Goal: Browse casually

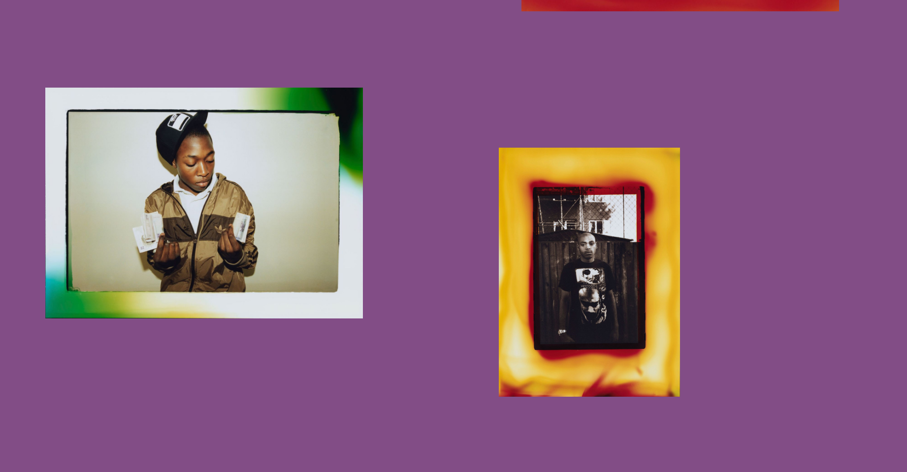
scroll to position [1317, 0]
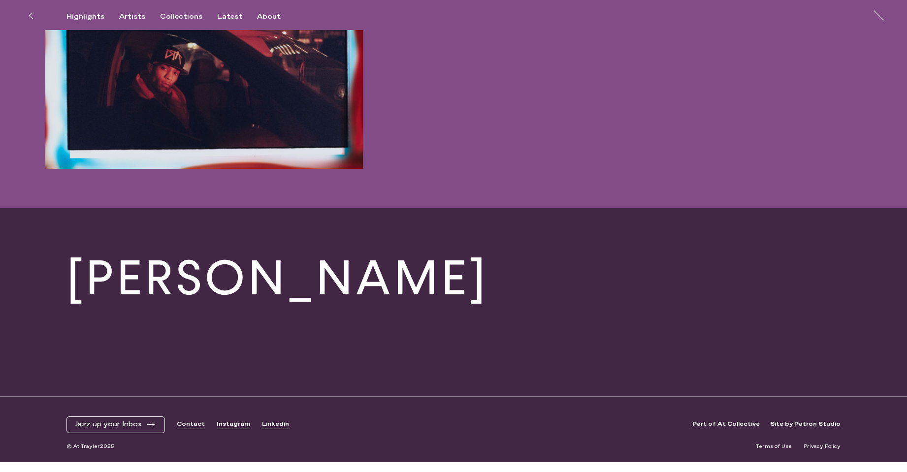
scroll to position [2944, 0]
drag, startPoint x: 848, startPoint y: 162, endPoint x: 859, endPoint y: 150, distance: 16.7
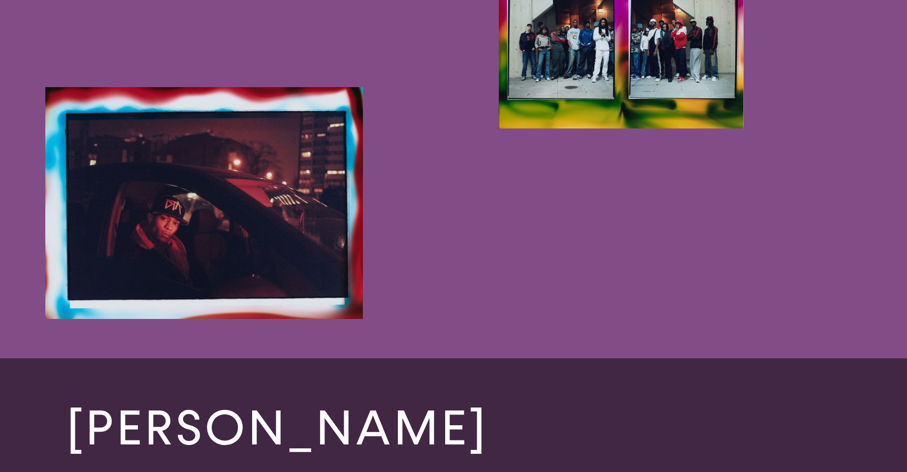
scroll to position [2842, 0]
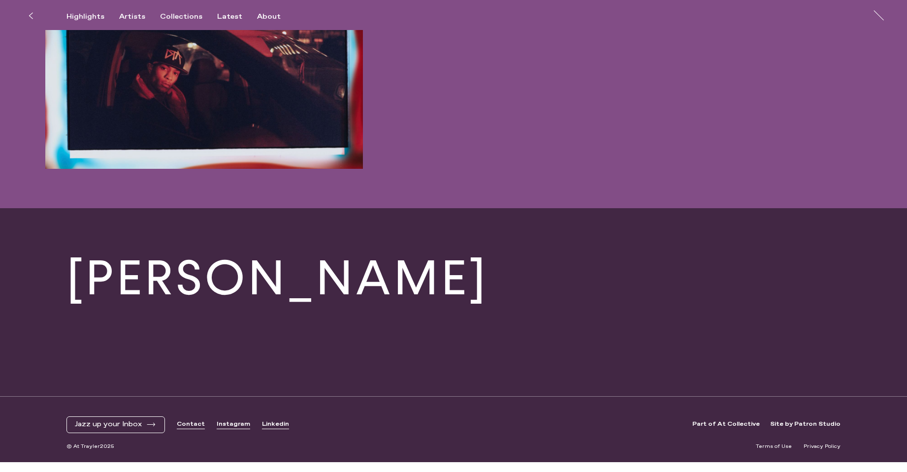
scroll to position [2944, 0]
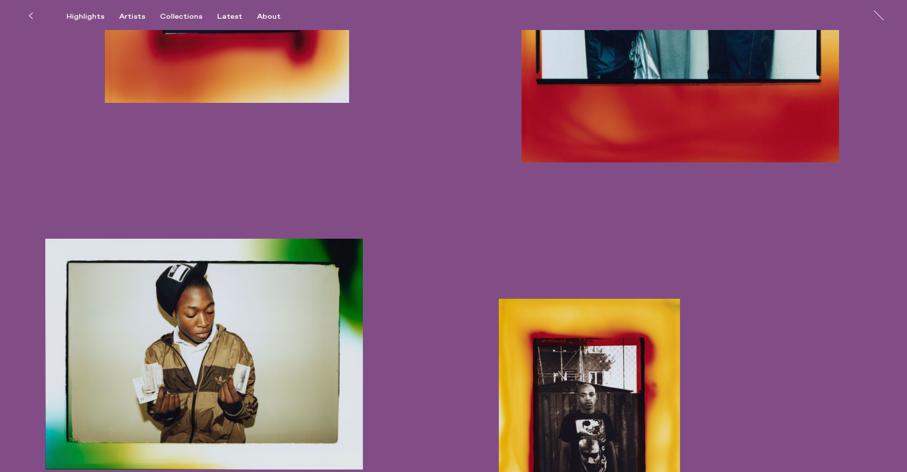
scroll to position [993, 0]
